Goal: Task Accomplishment & Management: Manage account settings

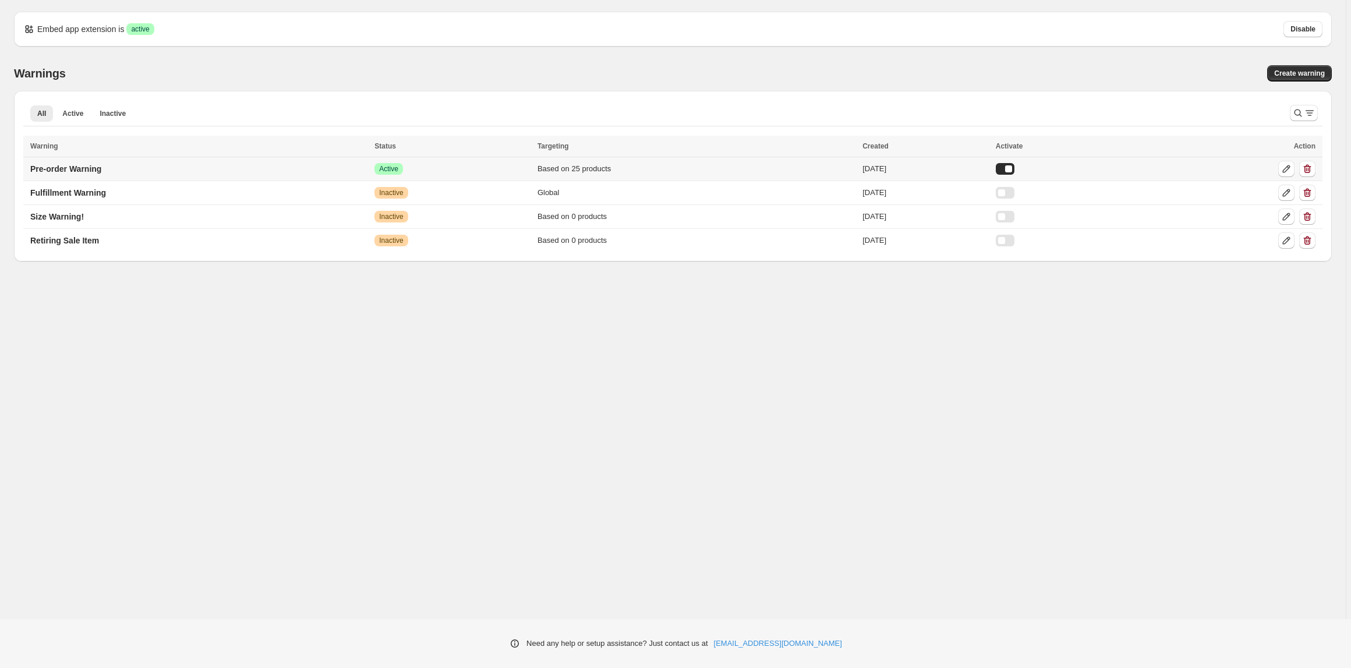
click at [186, 175] on td "Pre-order Warning" at bounding box center [197, 169] width 348 height 24
click at [101, 166] on p "Pre-order Warning" at bounding box center [65, 169] width 71 height 12
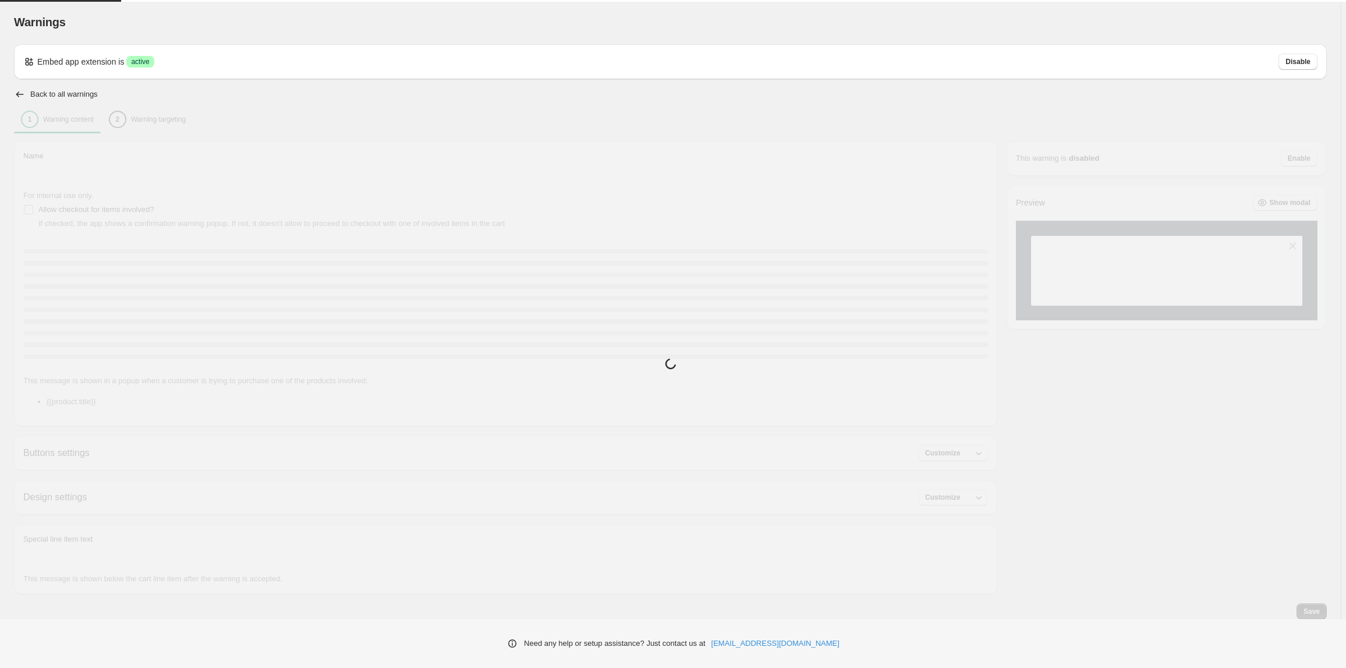
type input "**********"
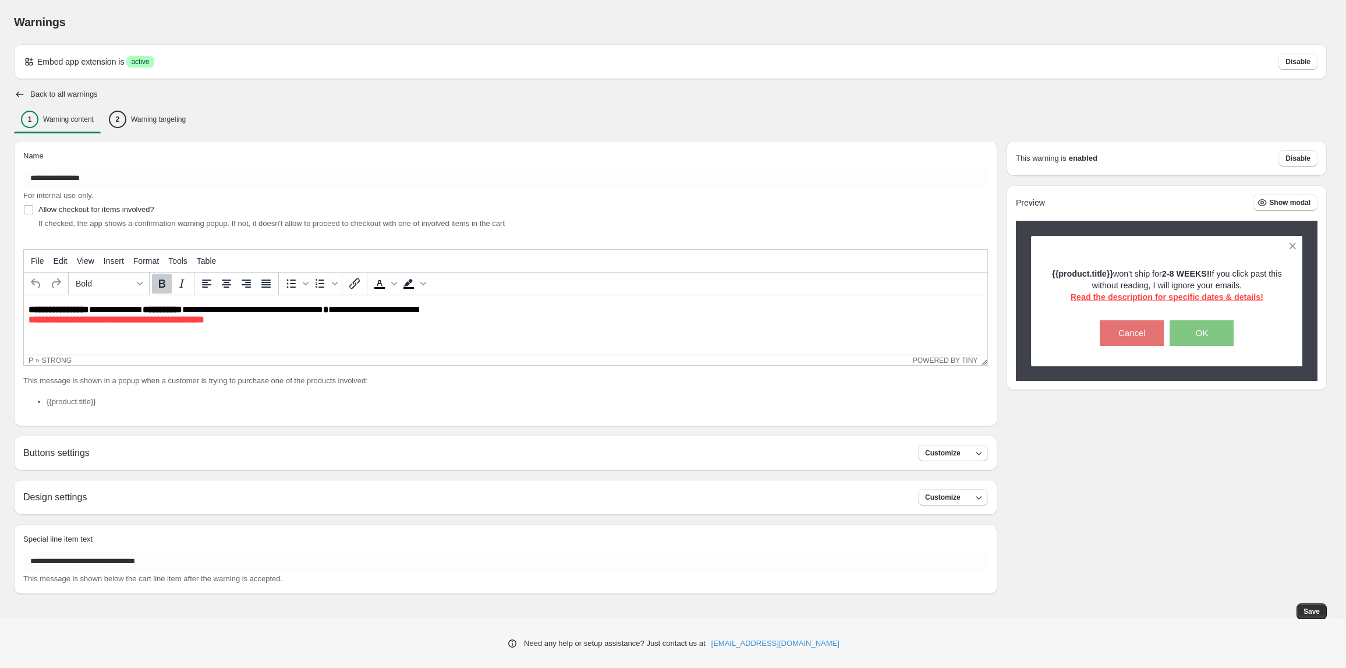
click at [339, 309] on p "**********" at bounding box center [508, 314] width 959 height 21
click at [1315, 614] on span "Save" at bounding box center [1311, 611] width 16 height 9
click at [142, 122] on p "Warning targeting" at bounding box center [158, 119] width 55 height 9
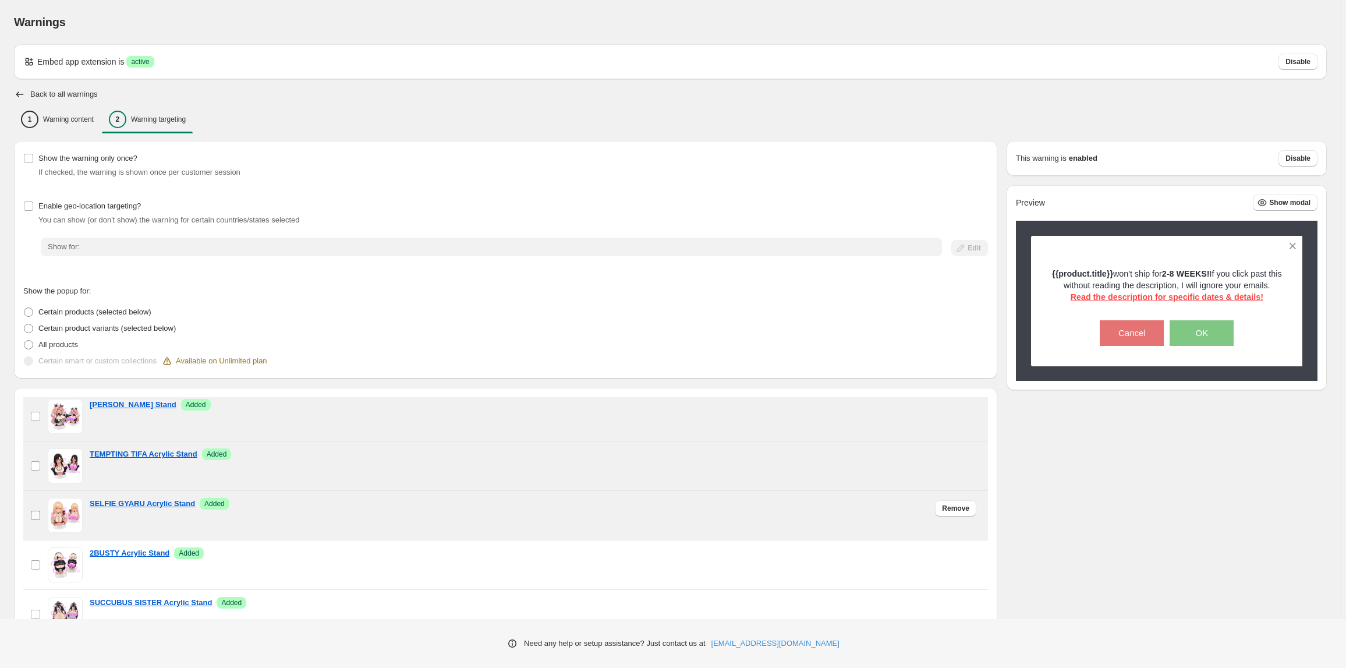
click at [39, 522] on label "checkbox" at bounding box center [35, 515] width 24 height 49
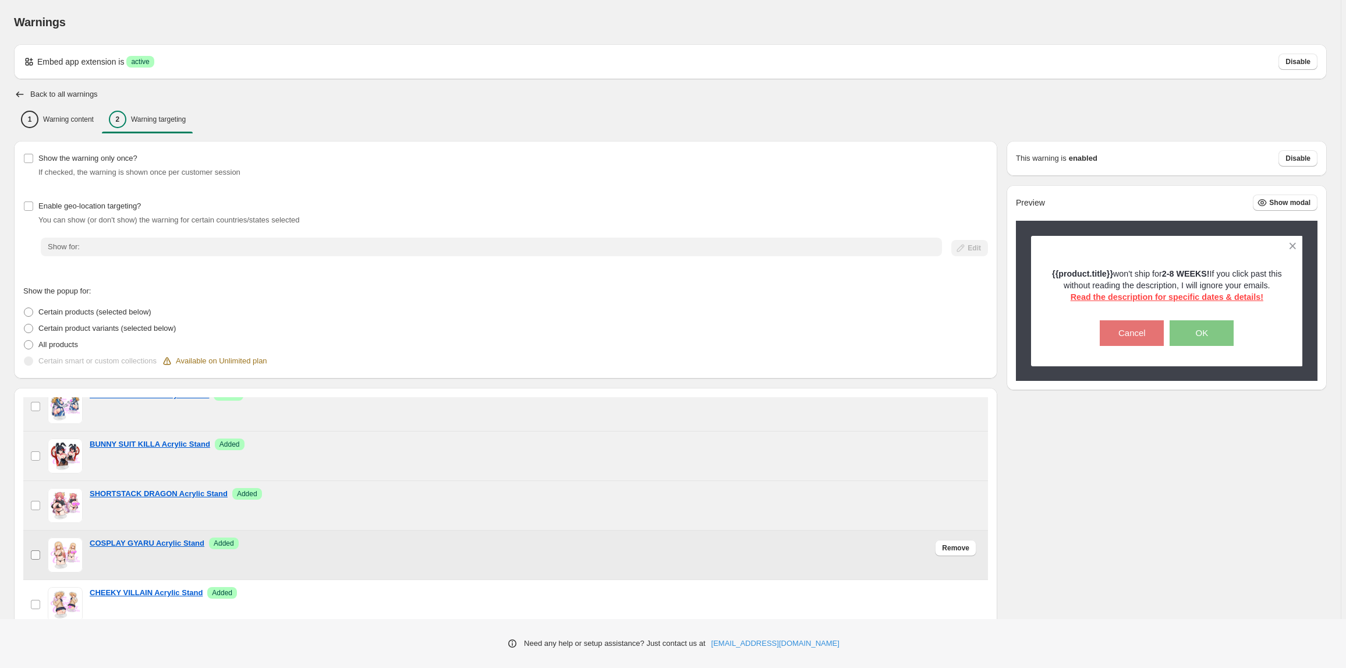
scroll to position [534, 0]
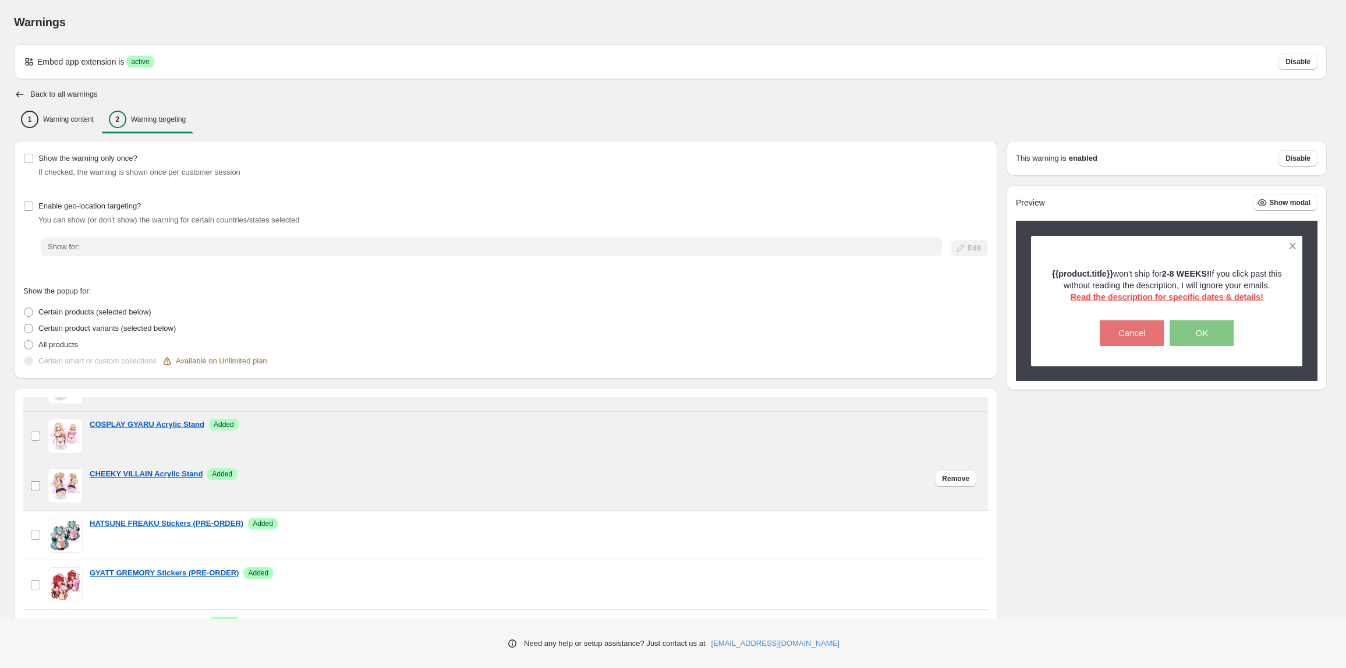
click at [35, 492] on label "checkbox" at bounding box center [35, 485] width 24 height 49
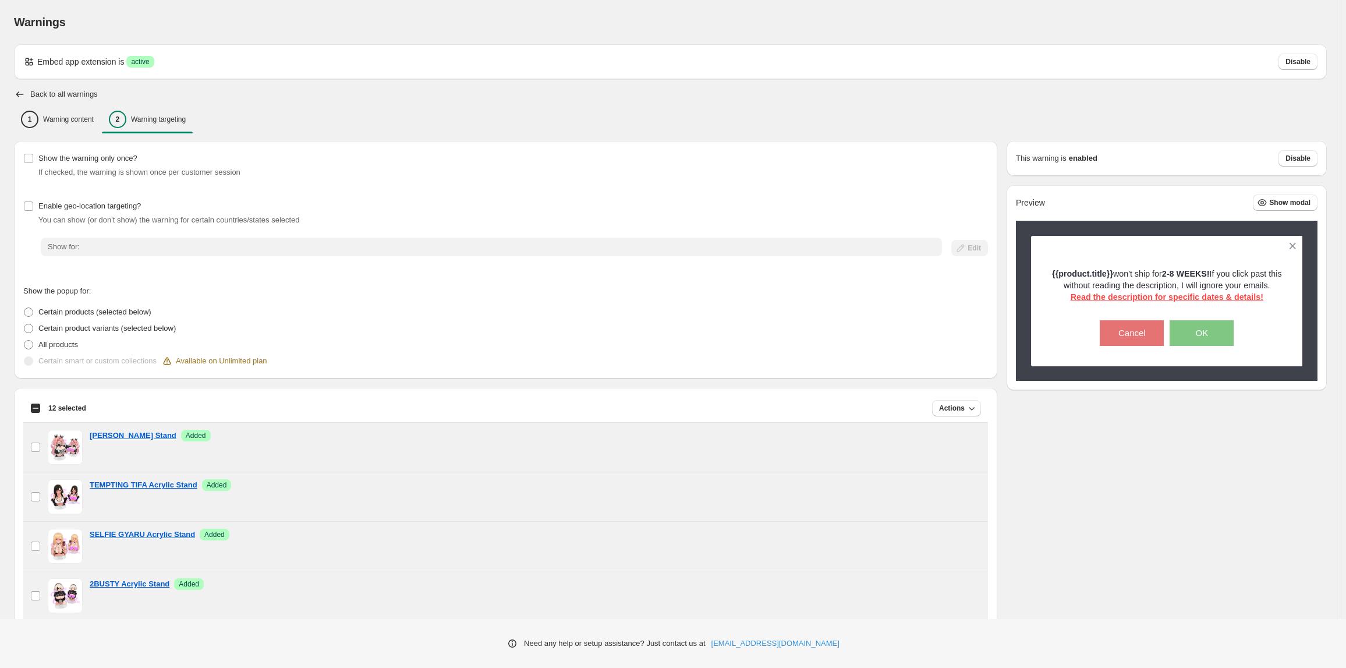
scroll to position [0, 0]
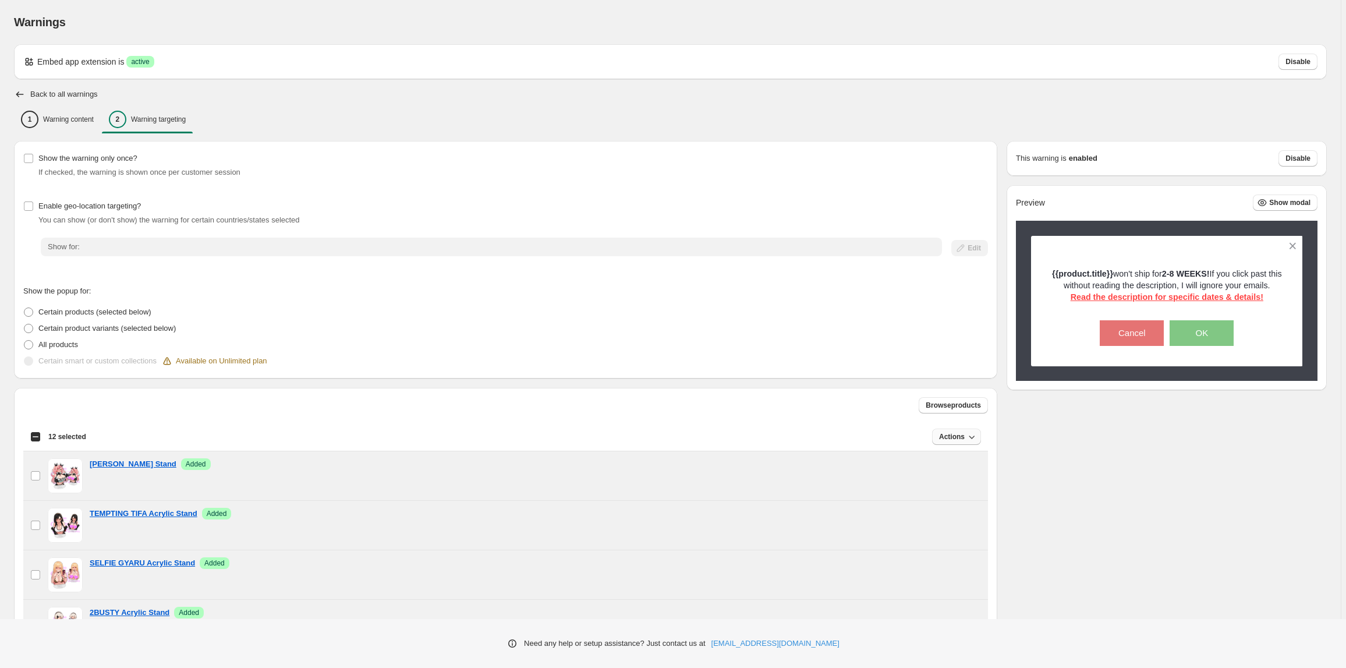
click at [958, 438] on span "Actions" at bounding box center [952, 436] width 26 height 9
click at [958, 455] on span "Remove" at bounding box center [955, 461] width 28 height 12
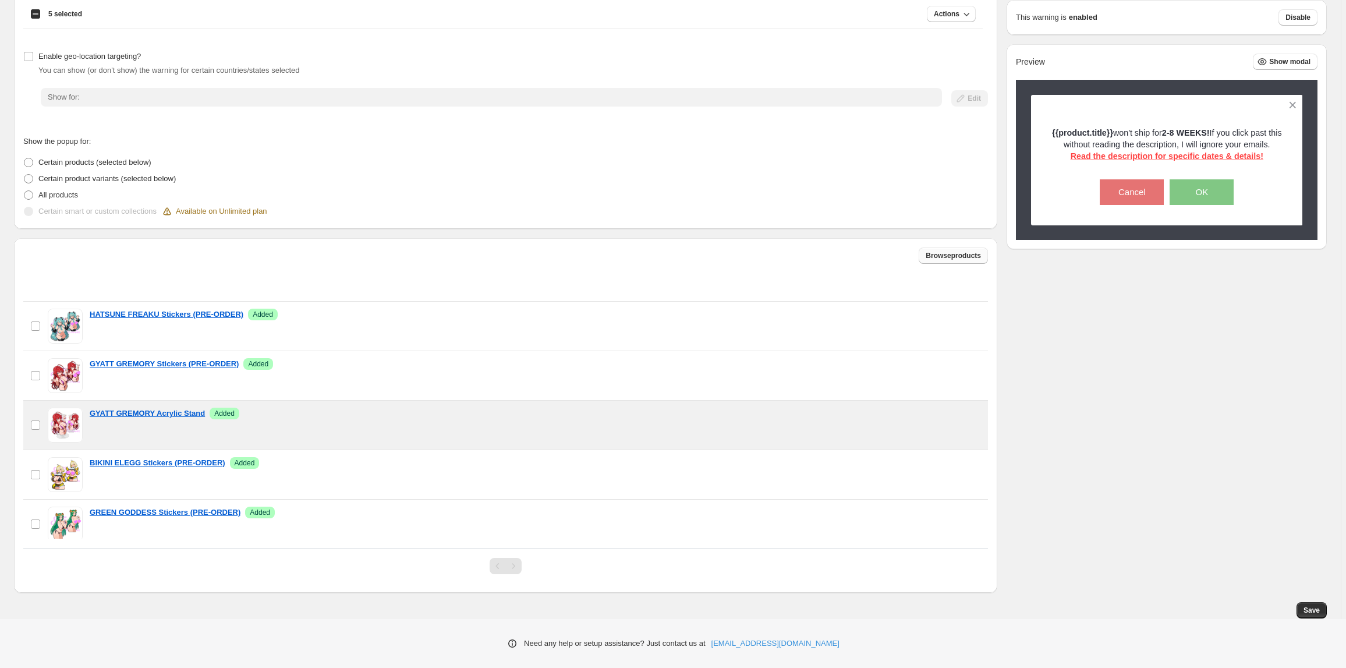
click at [941, 256] on span "Browse products" at bounding box center [953, 255] width 55 height 9
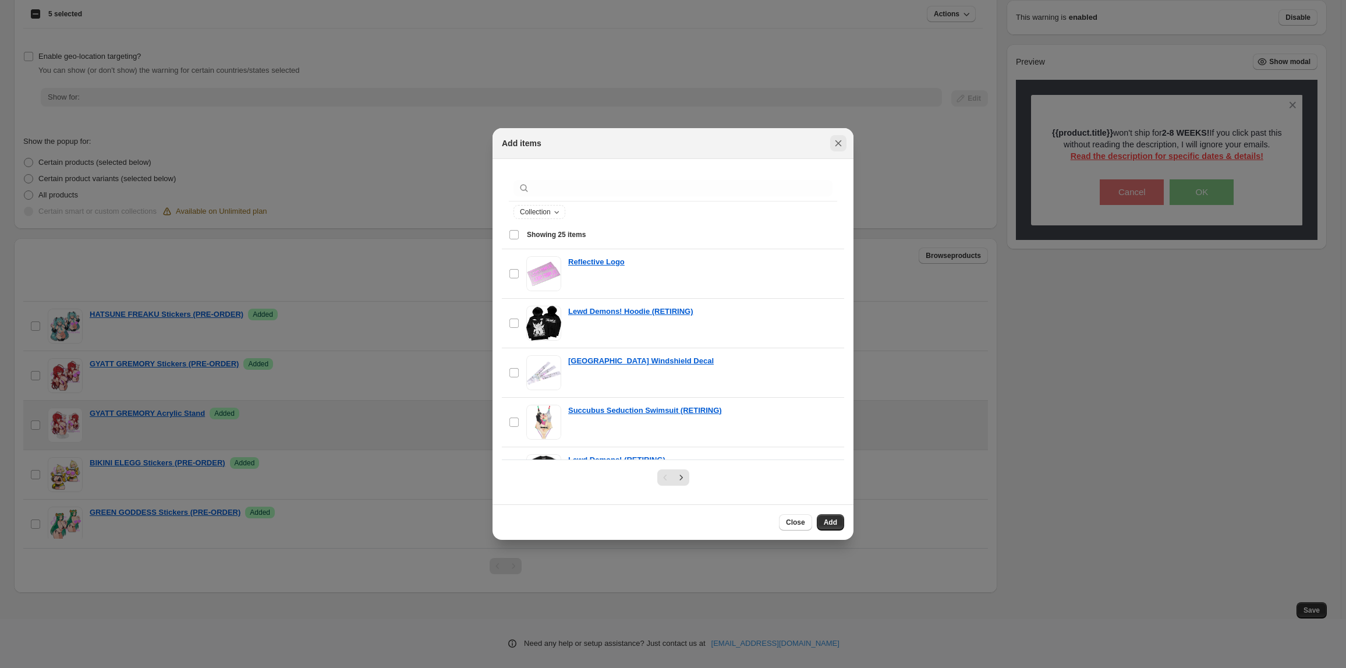
click at [839, 143] on icon "Close" at bounding box center [838, 143] width 6 height 6
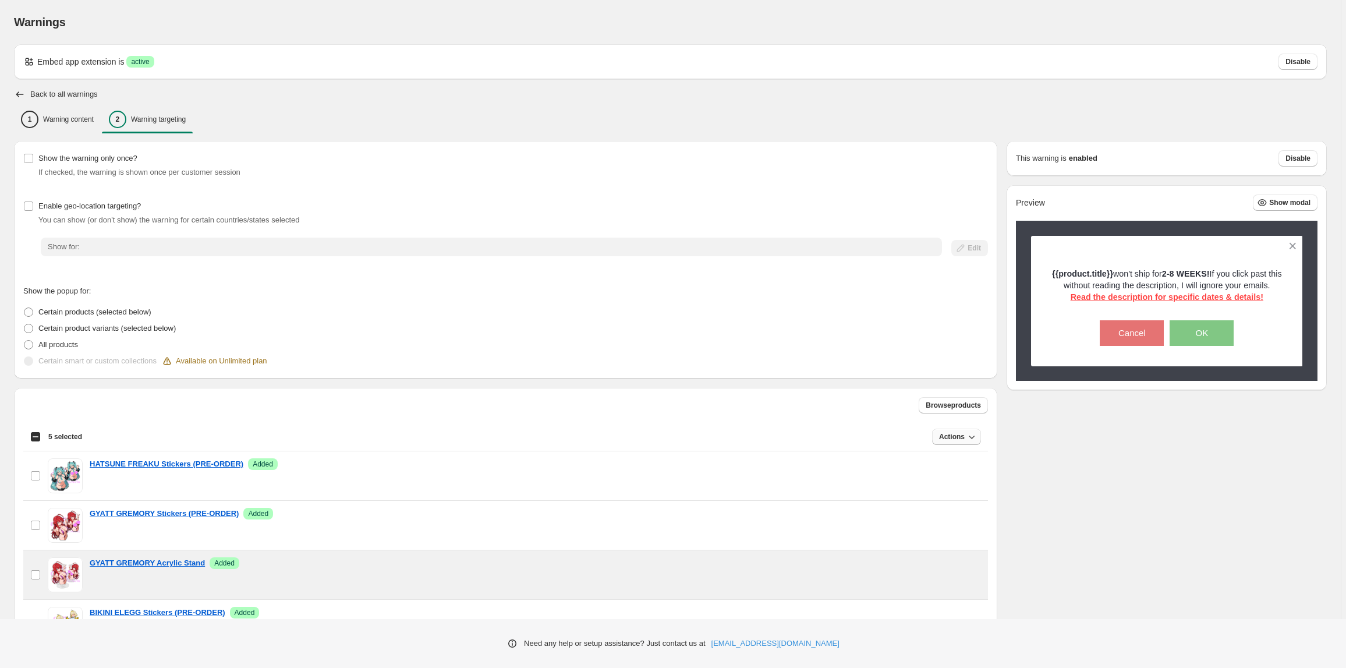
click at [971, 435] on icon "button" at bounding box center [972, 437] width 12 height 12
click at [957, 462] on span "Remove" at bounding box center [955, 460] width 28 height 9
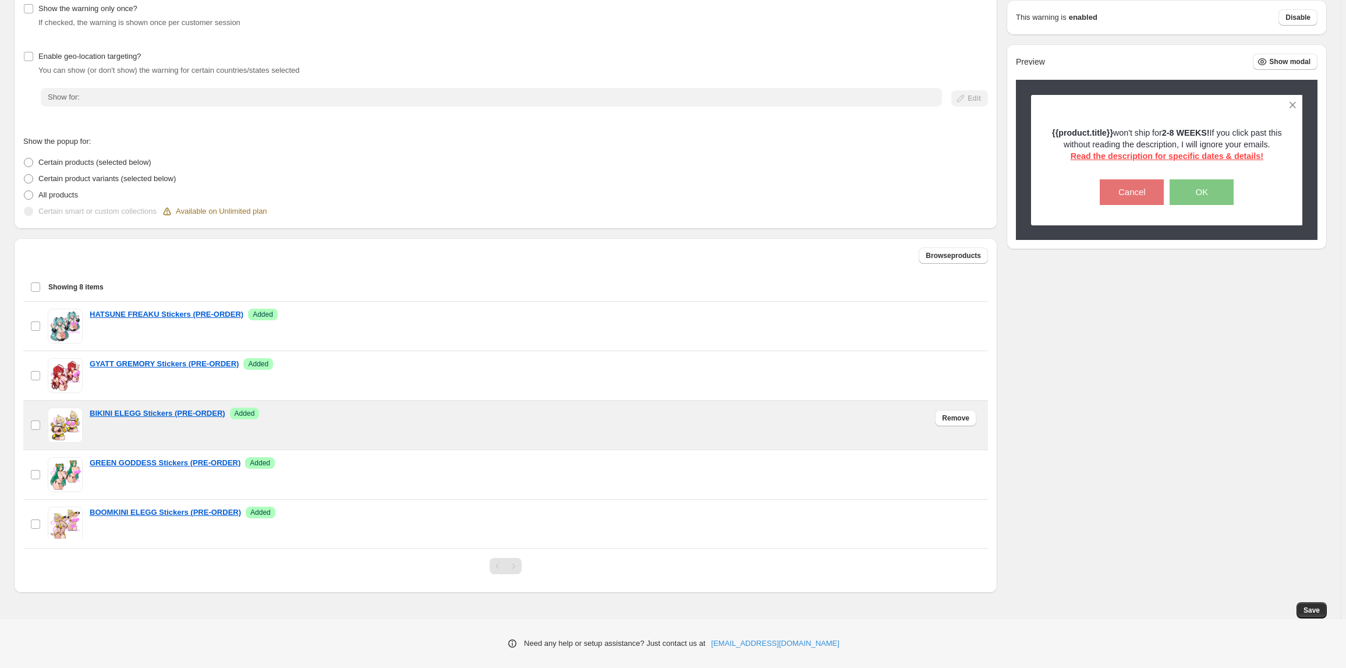
scroll to position [158, 0]
